Goal: Information Seeking & Learning: Find specific fact

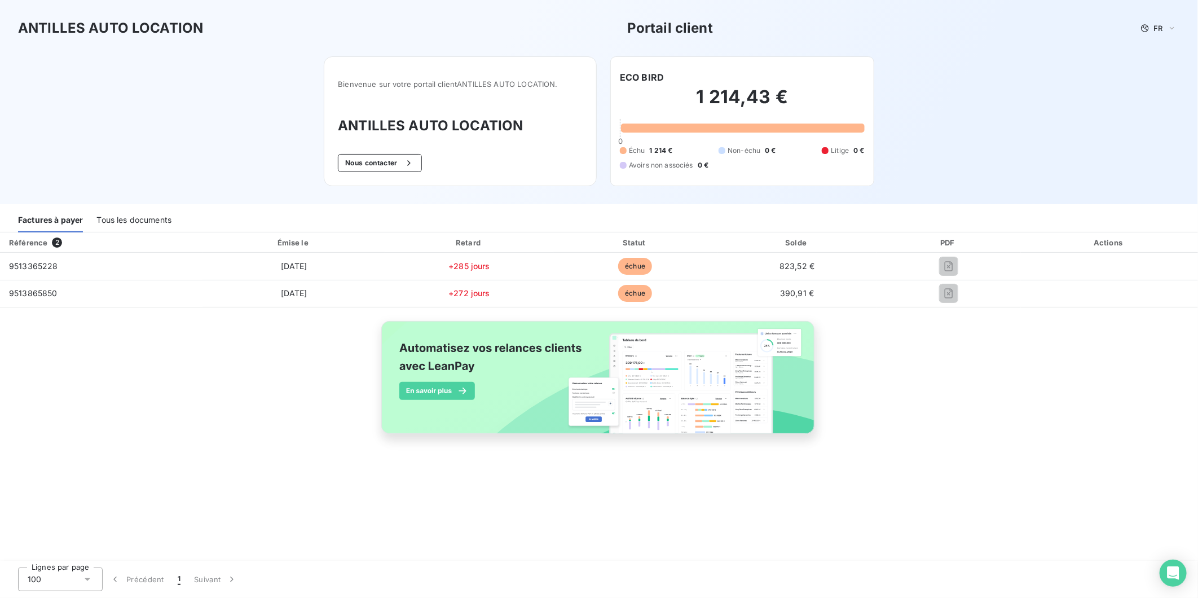
click at [139, 223] on div "Tous les documents" at bounding box center [133, 221] width 75 height 24
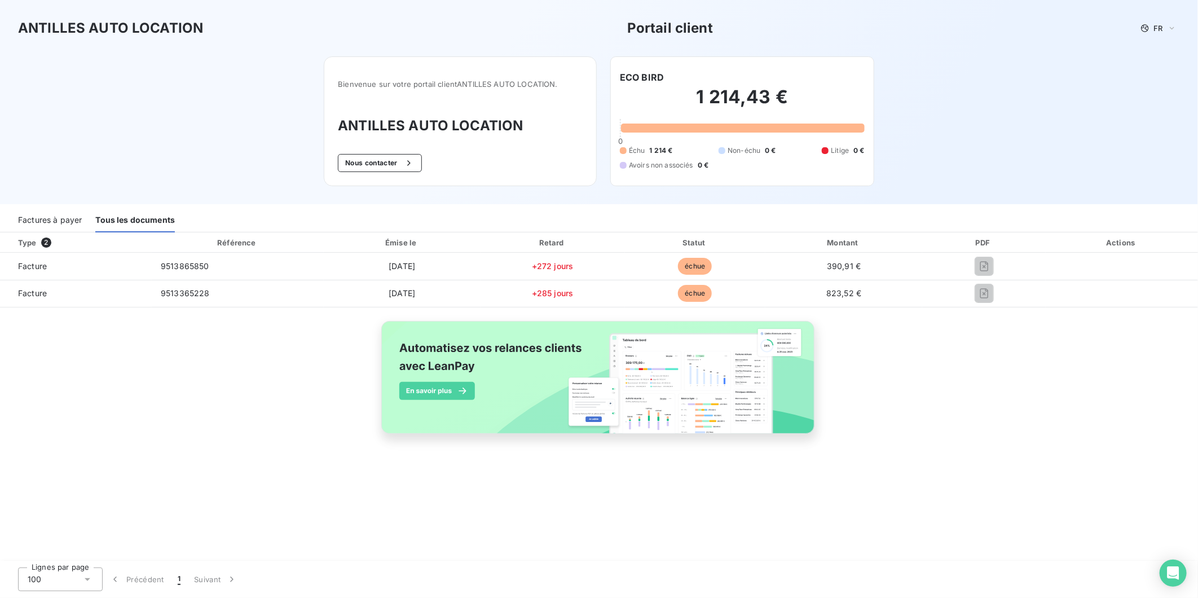
click at [48, 223] on div "Factures à payer" at bounding box center [50, 221] width 64 height 24
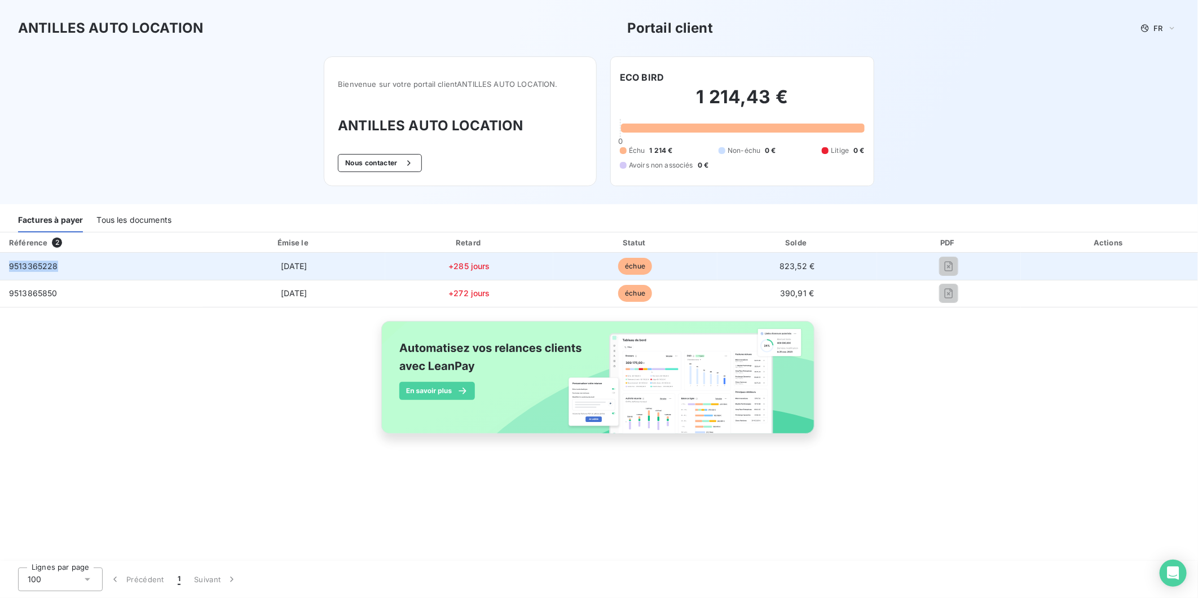
drag, startPoint x: 62, startPoint y: 266, endPoint x: 6, endPoint y: 271, distance: 56.0
click at [6, 271] on td "9513365228" at bounding box center [101, 266] width 203 height 27
copy span "9513365228"
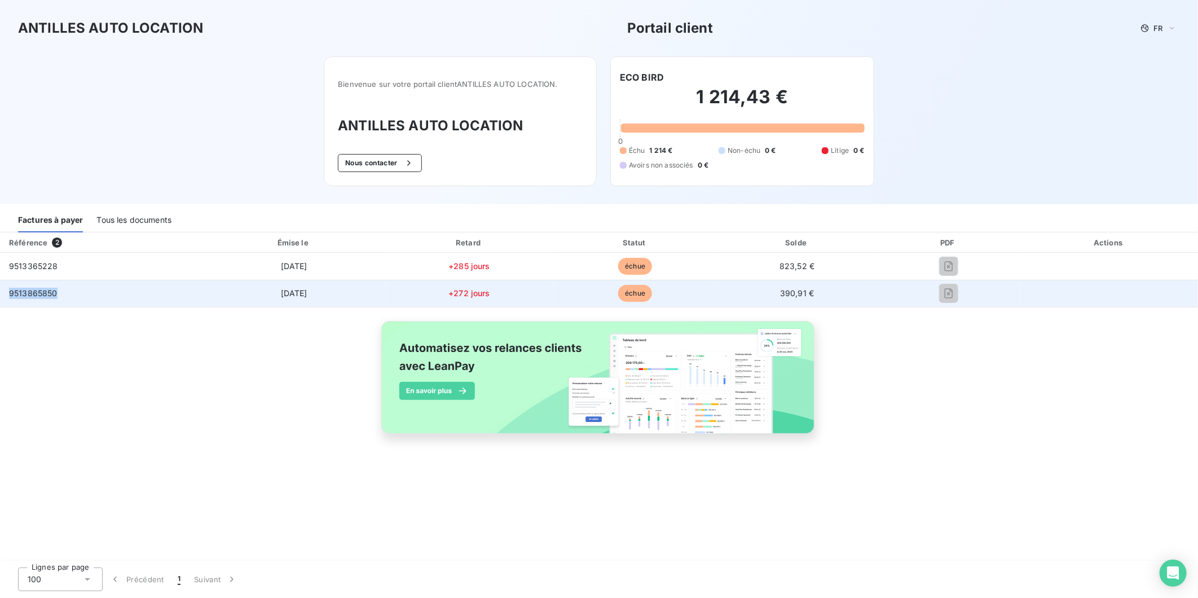
drag, startPoint x: 60, startPoint y: 294, endPoint x: 3, endPoint y: 300, distance: 57.3
click at [3, 300] on td "9513865850" at bounding box center [101, 293] width 203 height 27
copy span "9513865850"
